Goal: Book appointment/travel/reservation

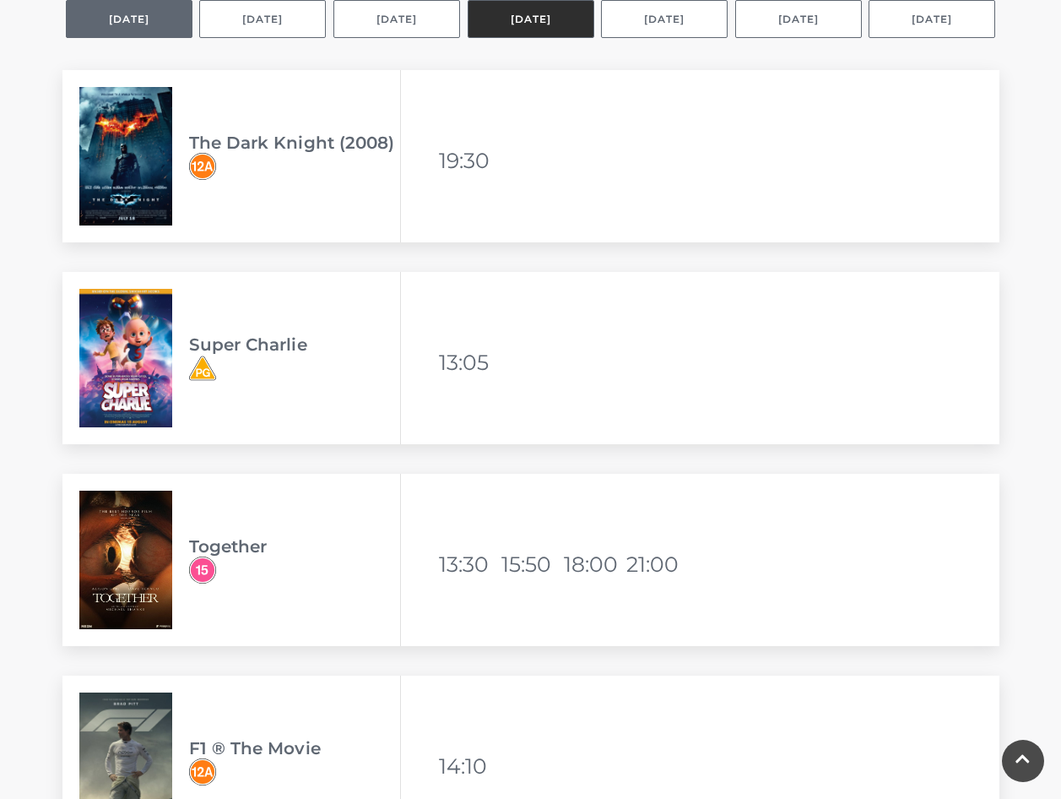
scroll to position [844, 0]
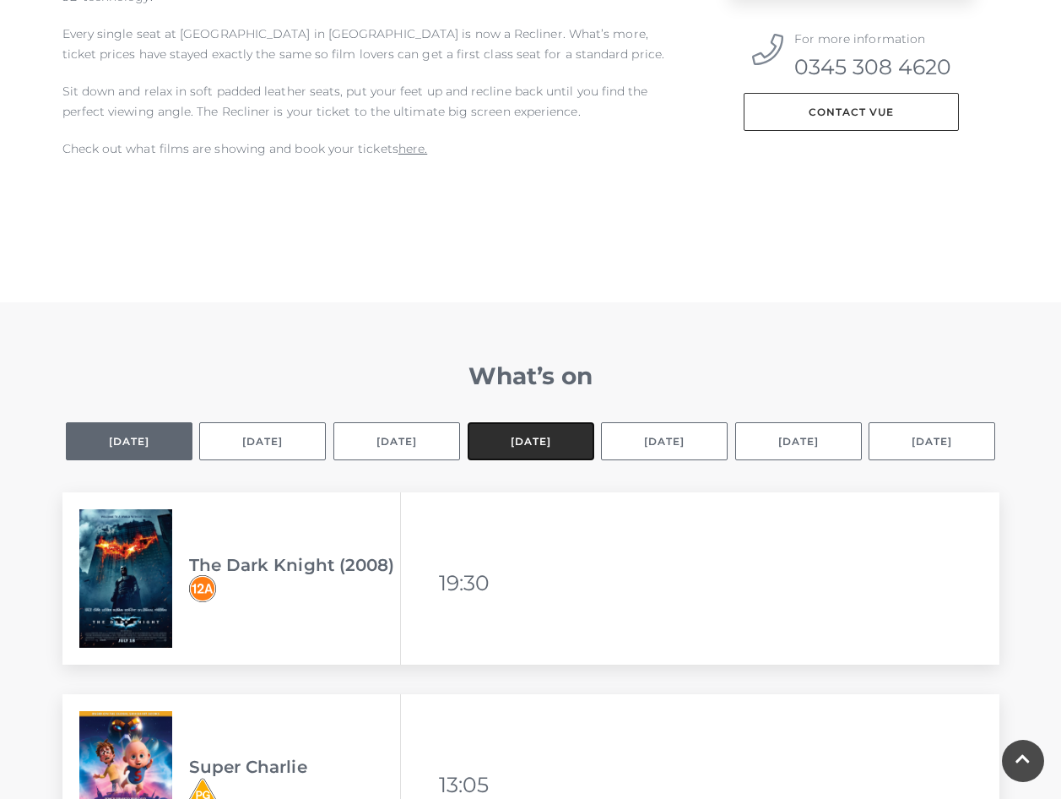
click at [523, 434] on button "[DATE]" at bounding box center [531, 441] width 127 height 38
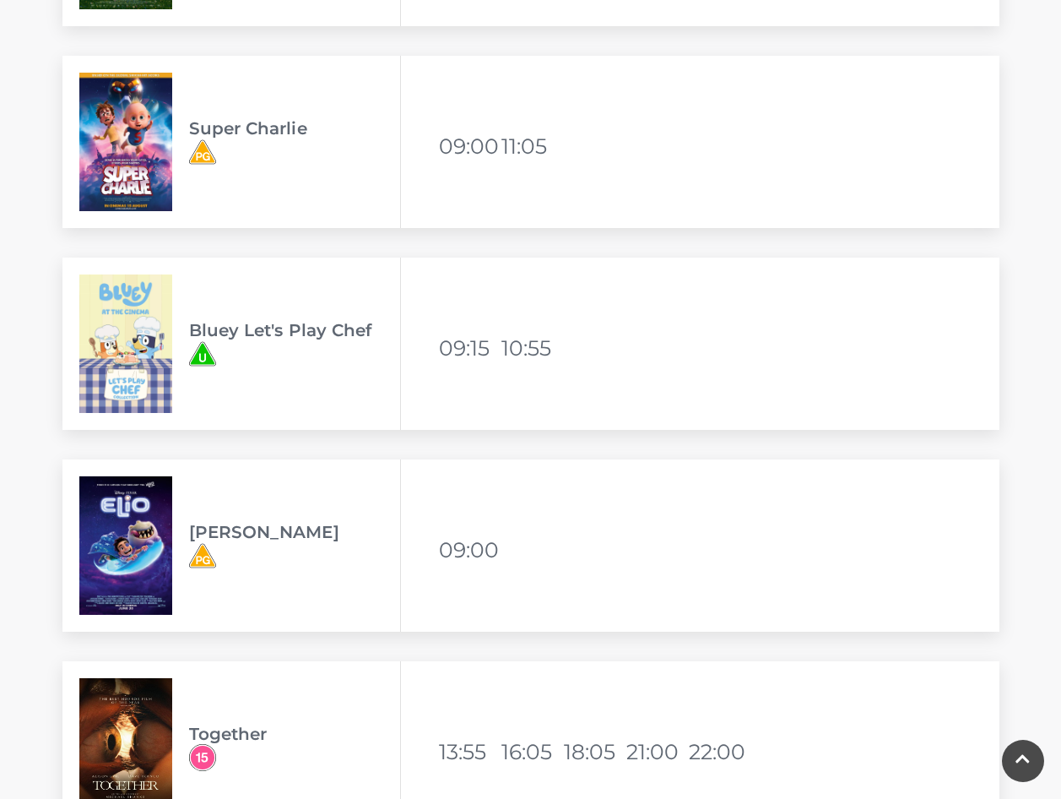
scroll to position [2364, 0]
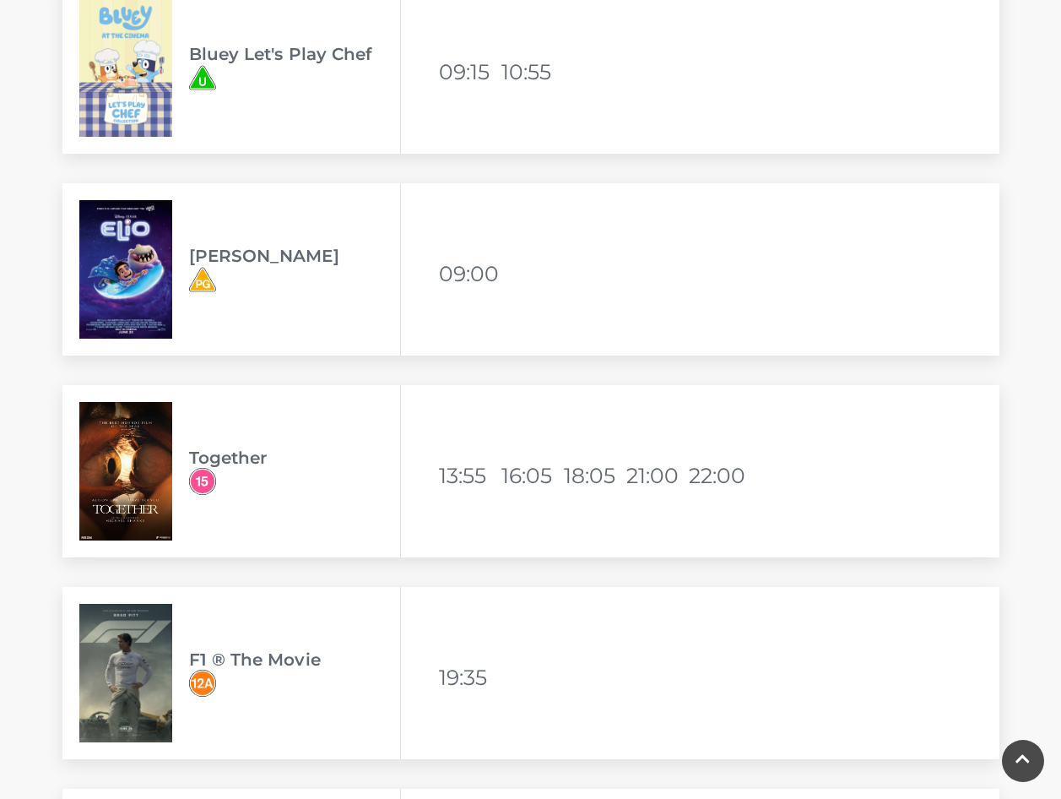
click at [144, 463] on img at bounding box center [125, 471] width 93 height 138
click at [221, 459] on h3 "Together" at bounding box center [294, 458] width 211 height 20
click at [200, 481] on img at bounding box center [202, 481] width 27 height 27
drag, startPoint x: 210, startPoint y: 464, endPoint x: 181, endPoint y: 464, distance: 29.6
click at [208, 463] on h3 "Together" at bounding box center [294, 458] width 211 height 20
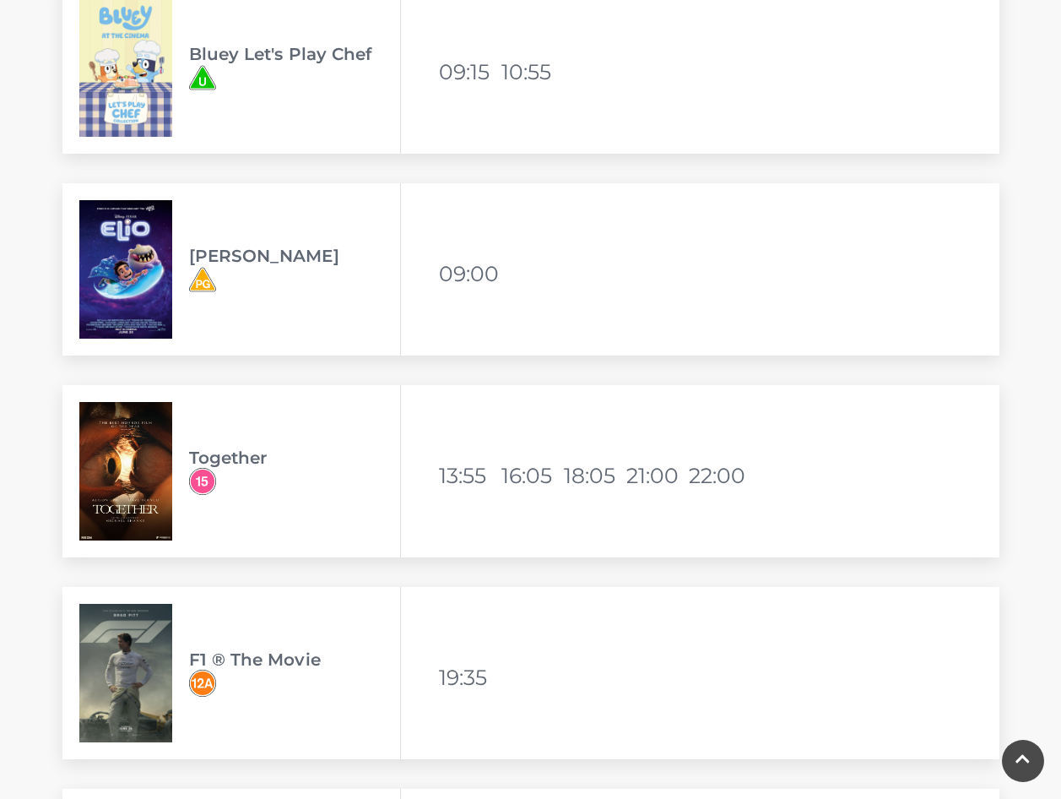
click at [151, 466] on img at bounding box center [125, 471] width 93 height 138
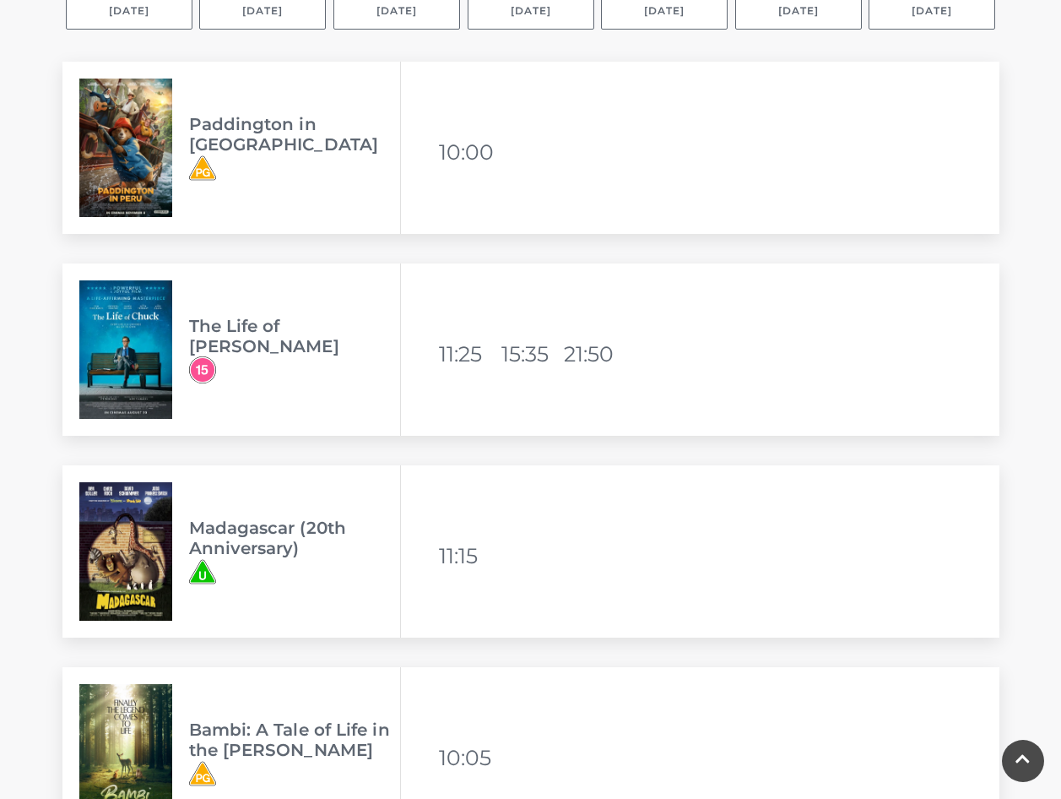
scroll to position [1098, 0]
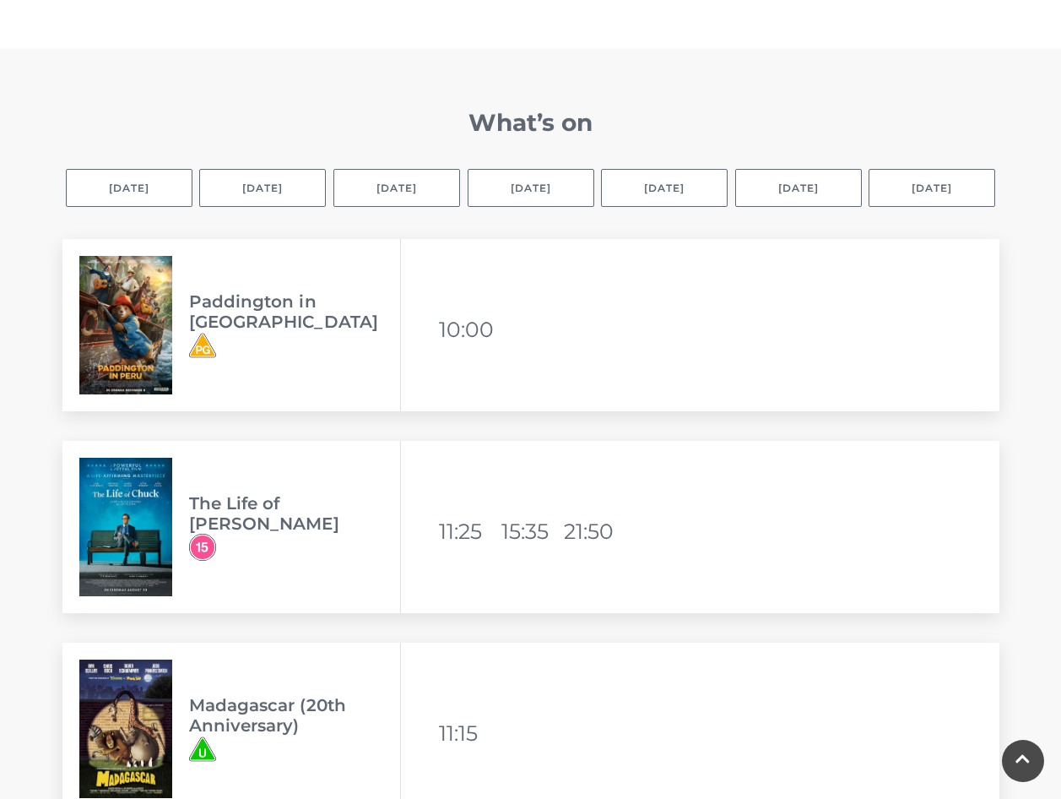
drag, startPoint x: 130, startPoint y: 514, endPoint x: 167, endPoint y: 504, distance: 38.5
click at [133, 511] on img at bounding box center [125, 527] width 93 height 138
click at [249, 500] on div "The Life of [PERSON_NAME]" at bounding box center [231, 527] width 339 height 172
click at [132, 527] on img at bounding box center [125, 527] width 93 height 138
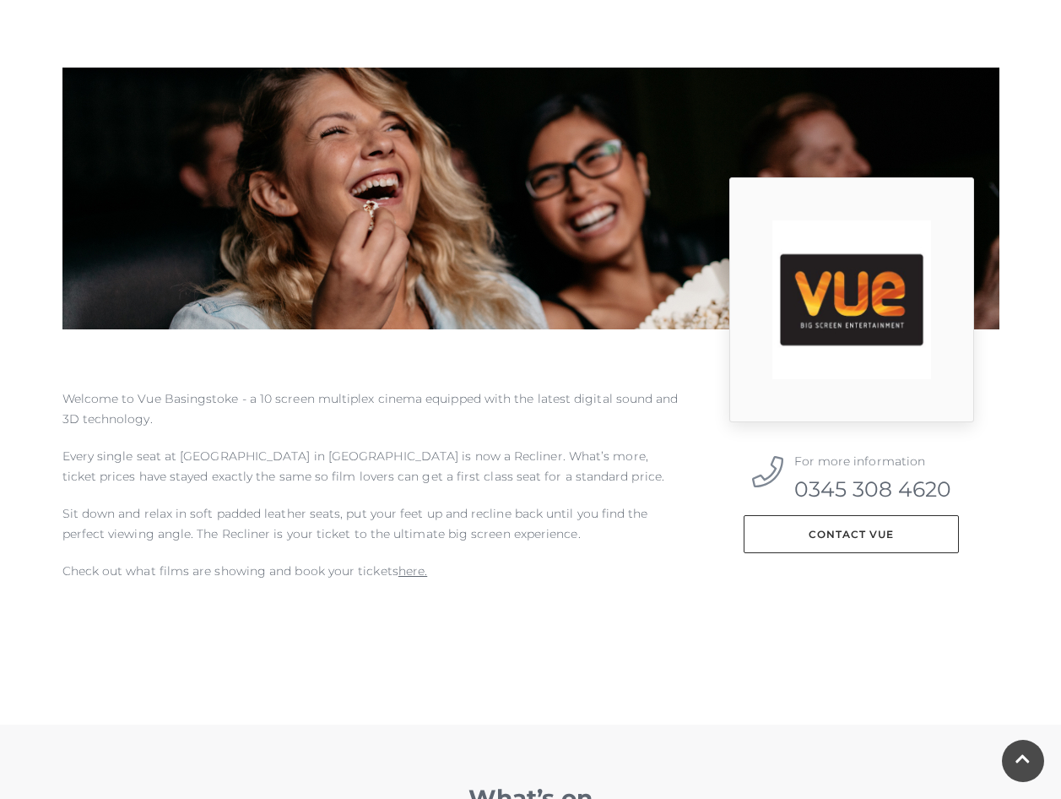
scroll to position [0, 0]
